Goal: Task Accomplishment & Management: Manage account settings

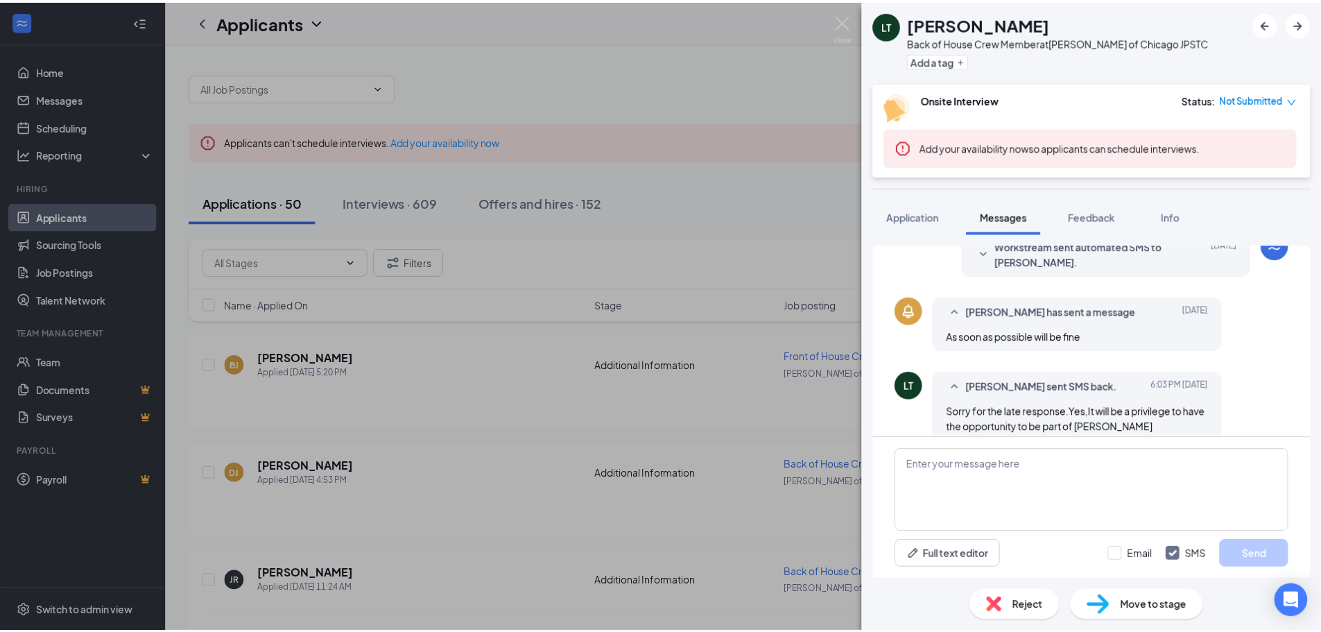
scroll to position [424, 0]
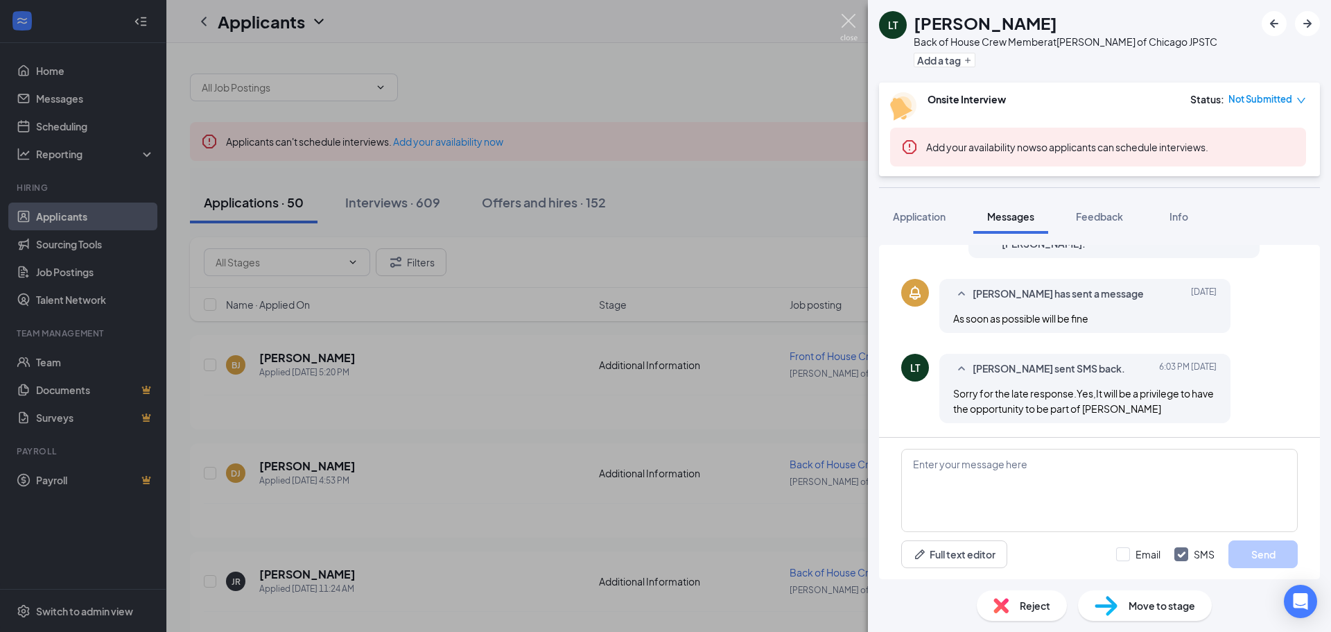
click at [849, 18] on img at bounding box center [848, 27] width 17 height 27
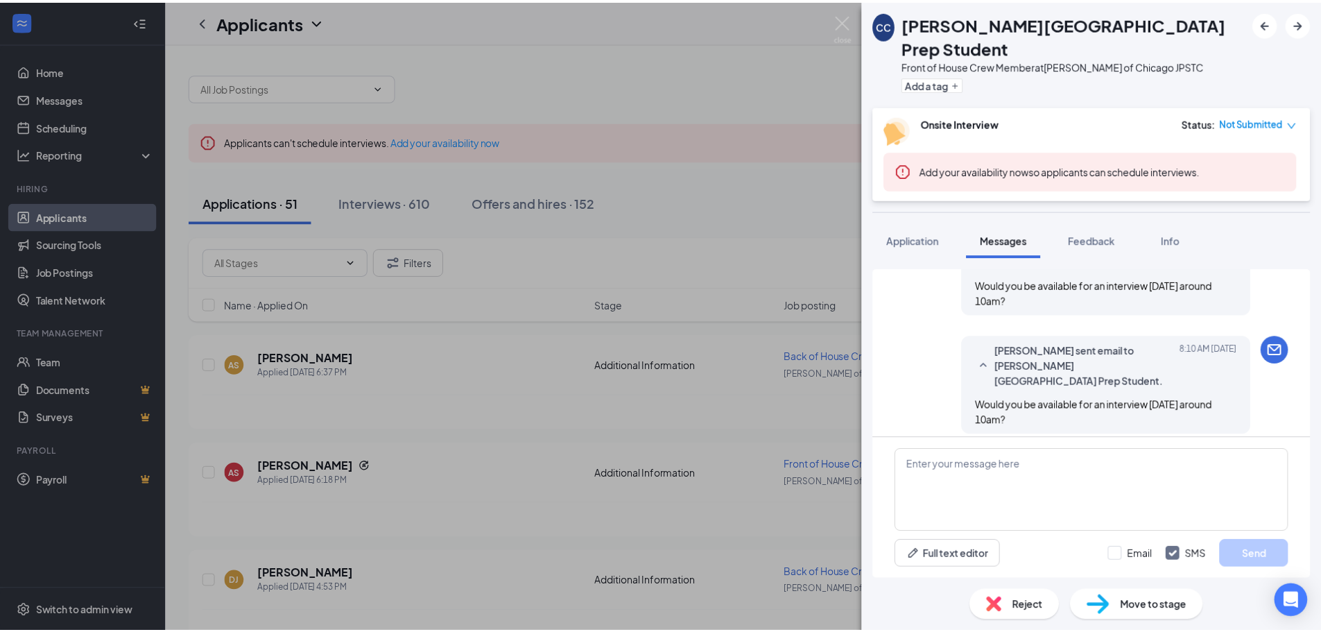
scroll to position [1036, 0]
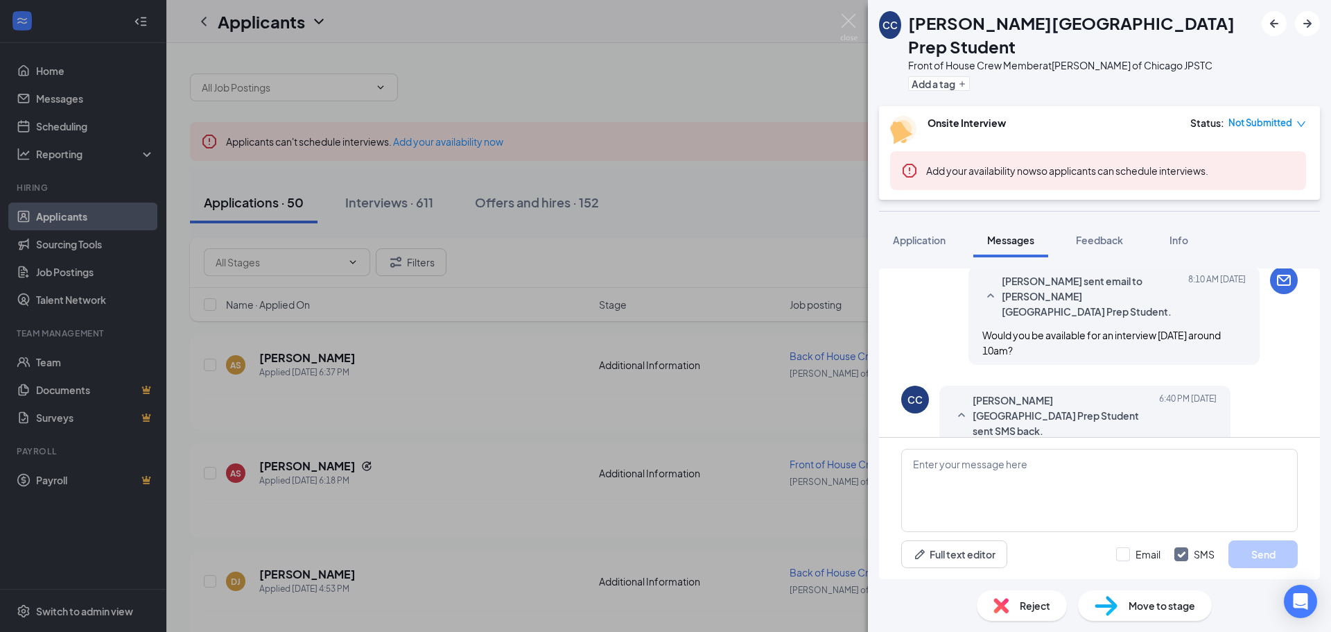
click at [855, 26] on img at bounding box center [848, 27] width 17 height 27
